Goal: Book appointment/travel/reservation

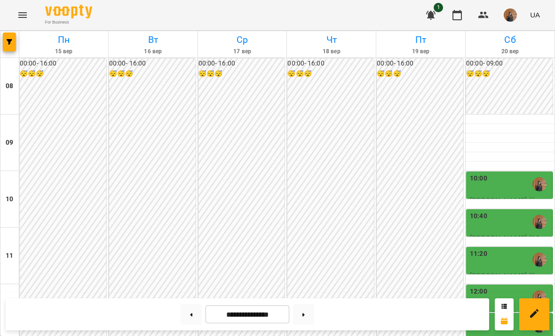
scroll to position [481, 0]
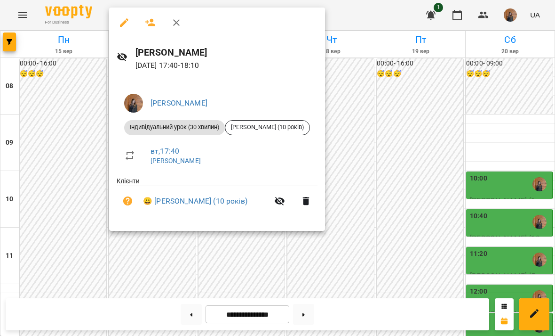
click at [138, 253] on div at bounding box center [277, 168] width 555 height 336
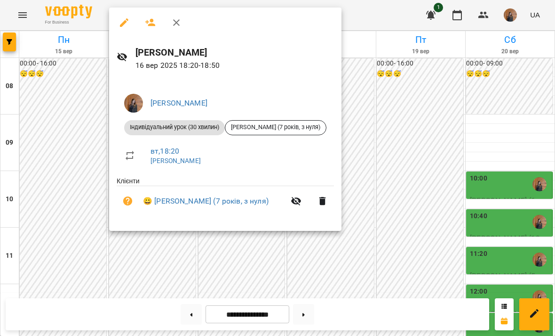
click at [137, 257] on div at bounding box center [277, 168] width 555 height 336
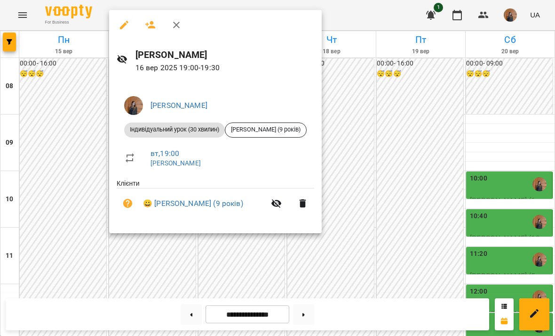
click at [131, 273] on div at bounding box center [277, 168] width 555 height 336
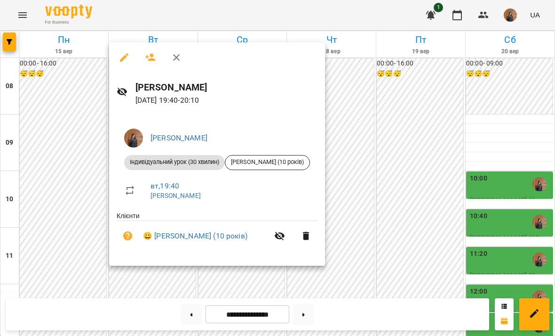
click at [121, 285] on div at bounding box center [277, 168] width 555 height 336
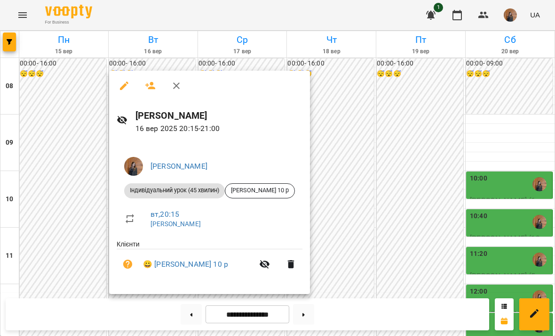
click at [367, 145] on div at bounding box center [277, 168] width 555 height 336
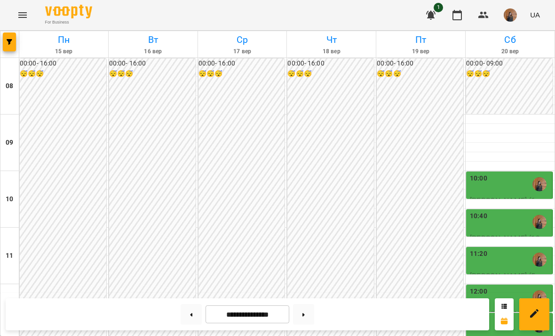
scroll to position [402, 0]
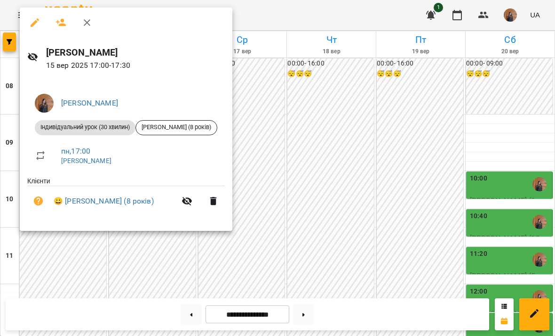
click at [129, 275] on div at bounding box center [277, 168] width 555 height 336
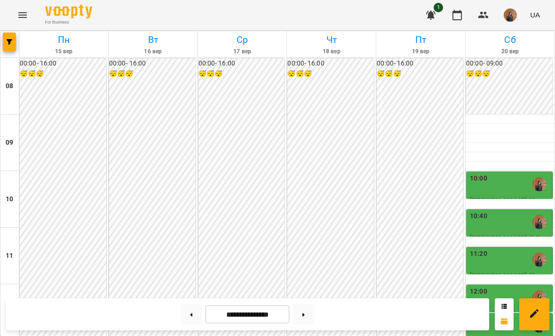
scroll to position [466, 0]
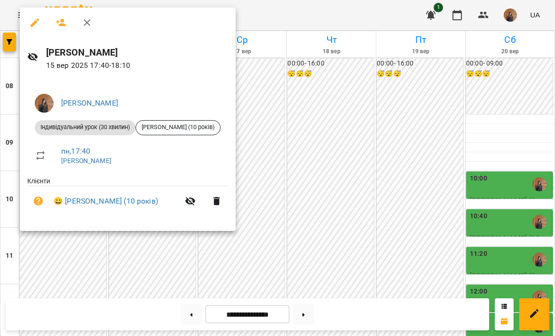
click at [113, 276] on div at bounding box center [277, 168] width 555 height 336
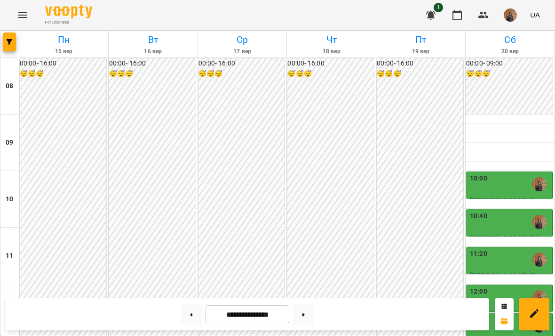
scroll to position [499, 0]
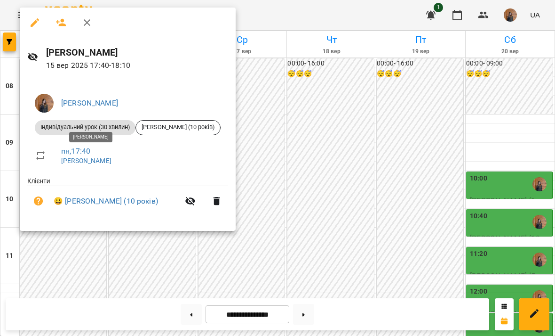
click at [43, 238] on div at bounding box center [277, 168] width 555 height 336
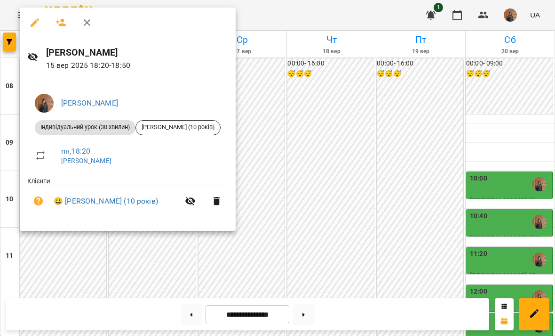
click at [95, 245] on div at bounding box center [277, 168] width 555 height 336
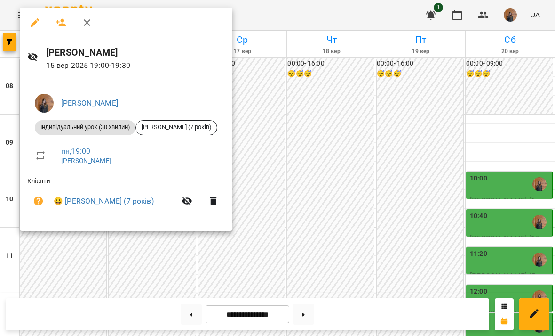
click at [294, 265] on div at bounding box center [277, 168] width 555 height 336
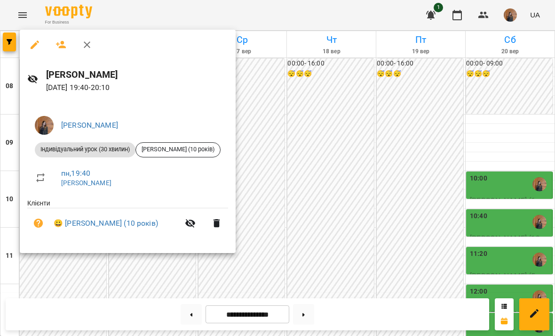
click at [73, 278] on div at bounding box center [277, 168] width 555 height 336
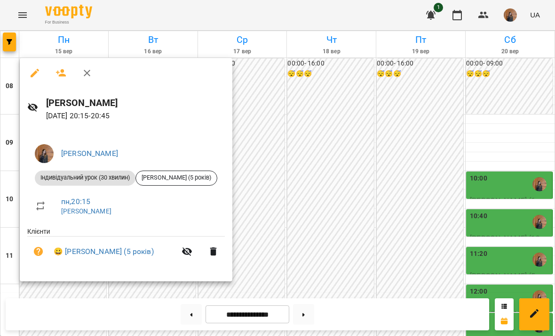
click at [75, 301] on div at bounding box center [277, 168] width 555 height 336
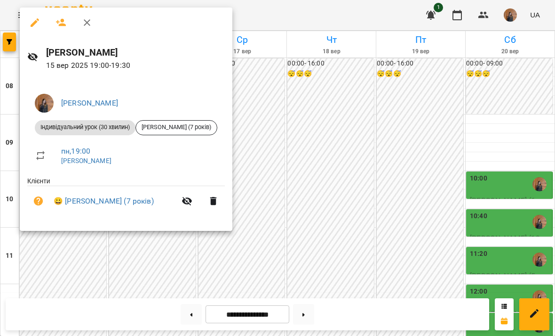
click at [67, 290] on div at bounding box center [277, 168] width 555 height 336
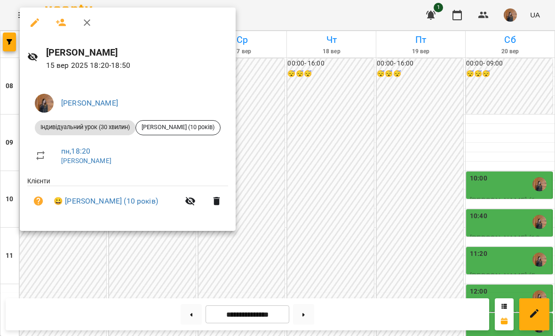
click at [78, 265] on div at bounding box center [277, 168] width 555 height 336
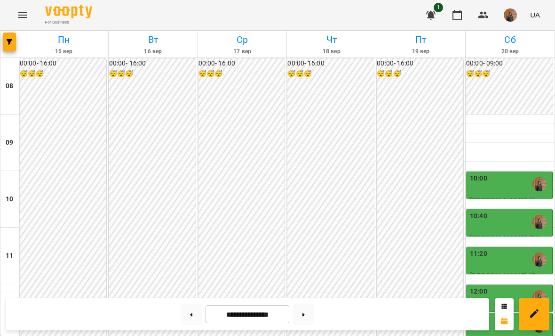
scroll to position [445, 0]
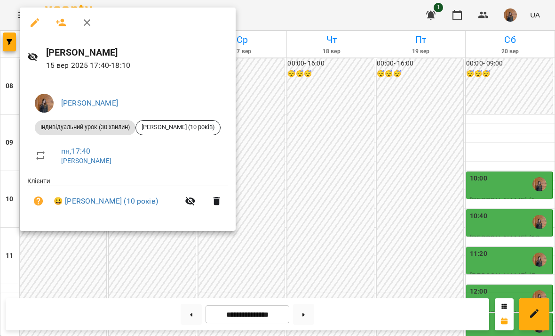
click at [414, 264] on div at bounding box center [277, 168] width 555 height 336
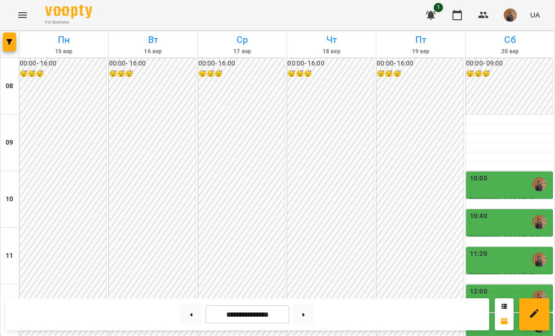
scroll to position [131, 0]
